Goal: Information Seeking & Learning: Learn about a topic

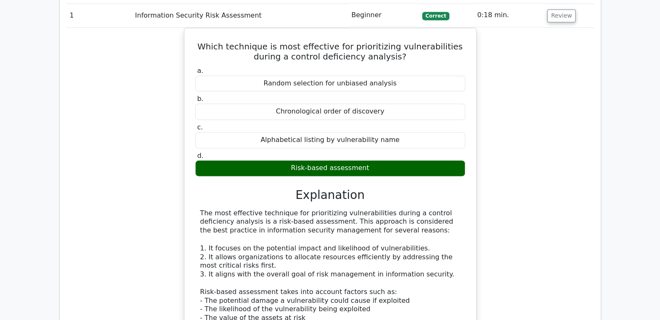
scroll to position [718, 0]
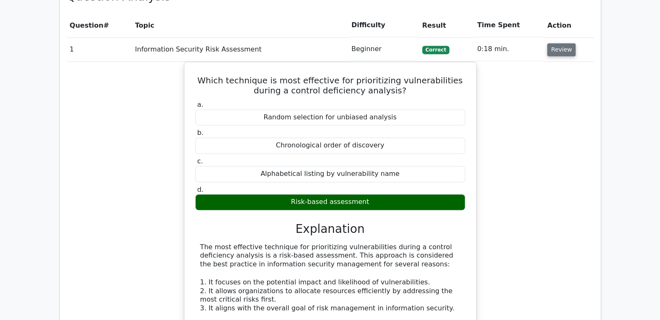
click at [568, 43] on button "Review" at bounding box center [562, 49] width 28 height 13
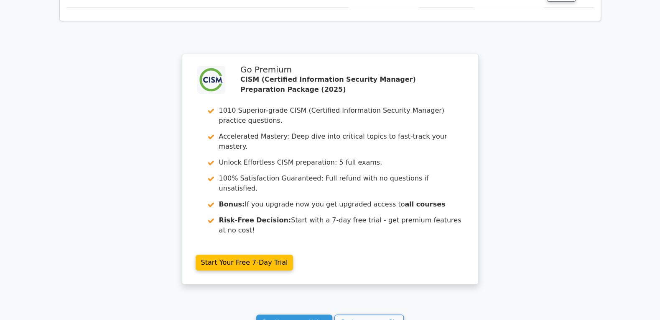
scroll to position [1974, 0]
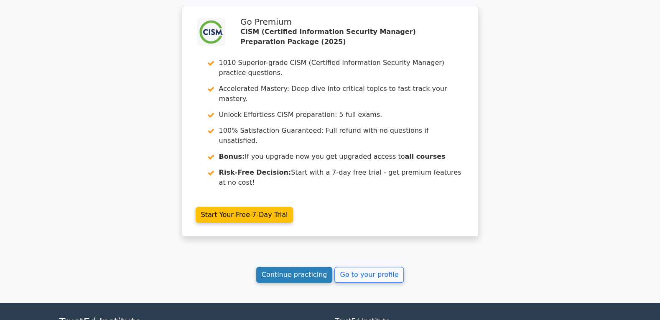
click at [310, 266] on link "Continue practicing" at bounding box center [294, 274] width 77 height 16
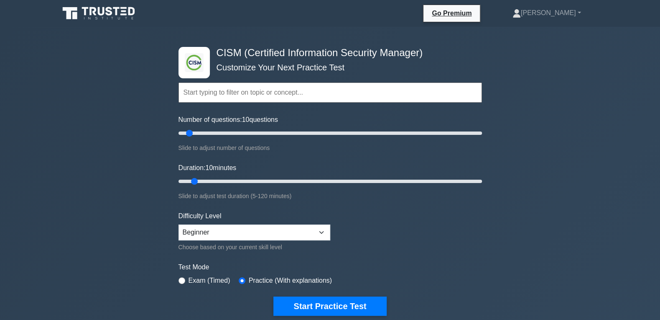
click at [82, 161] on div ".clsa-1{fill:#f6f7f8;}.clsa-2{fill:#6bb345;}.clsa-3{fill:#1d2e5c;} CISM (Certif…" at bounding box center [330, 282] width 660 height 511
drag, startPoint x: 190, startPoint y: 134, endPoint x: 265, endPoint y: 138, distance: 75.4
type input "60"
click at [265, 138] on input "Number of questions: 60 questions" at bounding box center [331, 133] width 304 height 10
drag, startPoint x: 194, startPoint y: 179, endPoint x: 504, endPoint y: 182, distance: 310.0
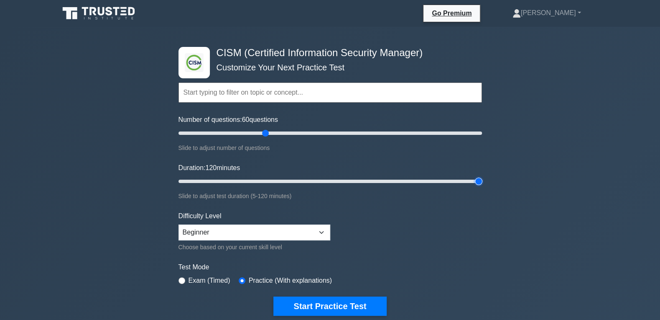
type input "120"
click at [482, 182] on input "Duration: 120 minutes" at bounding box center [331, 181] width 304 height 10
click at [424, 240] on form "Topics Enterprise Governance Information Security Strategy Information Security…" at bounding box center [331, 186] width 304 height 259
click at [270, 133] on input "Number of questions: 65 questions" at bounding box center [331, 133] width 304 height 10
click at [264, 133] on input "Number of questions: 65 questions" at bounding box center [331, 133] width 304 height 10
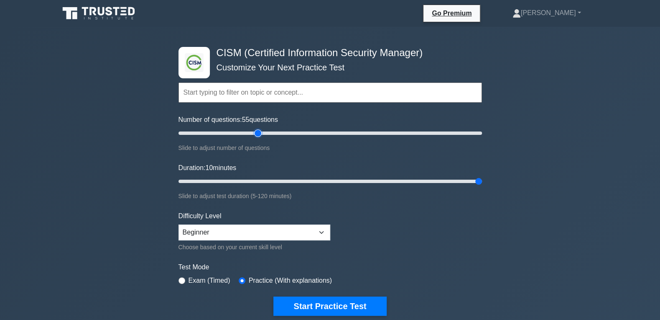
click at [261, 133] on input "Number of questions: 55 questions" at bounding box center [331, 133] width 304 height 10
drag, startPoint x: 259, startPoint y: 133, endPoint x: 265, endPoint y: 133, distance: 5.9
type input "60"
click at [265, 133] on input "Number of questions: 60 questions" at bounding box center [331, 133] width 304 height 10
drag, startPoint x: 241, startPoint y: 179, endPoint x: 251, endPoint y: 182, distance: 10.3
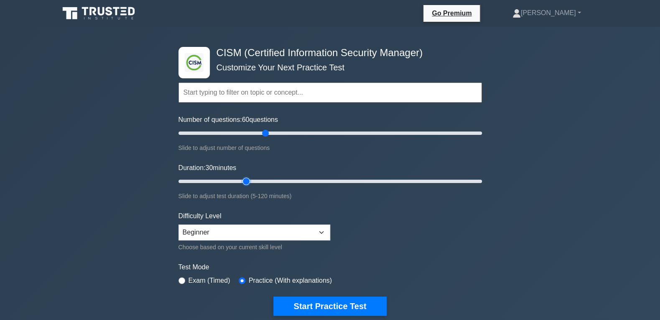
click at [251, 182] on input "Duration: 30 minutes" at bounding box center [331, 181] width 304 height 10
drag, startPoint x: 246, startPoint y: 181, endPoint x: 486, endPoint y: 182, distance: 239.7
type input "120"
click at [482, 182] on input "Duration: 120 minutes" at bounding box center [331, 181] width 304 height 10
